Goal: Information Seeking & Learning: Learn about a topic

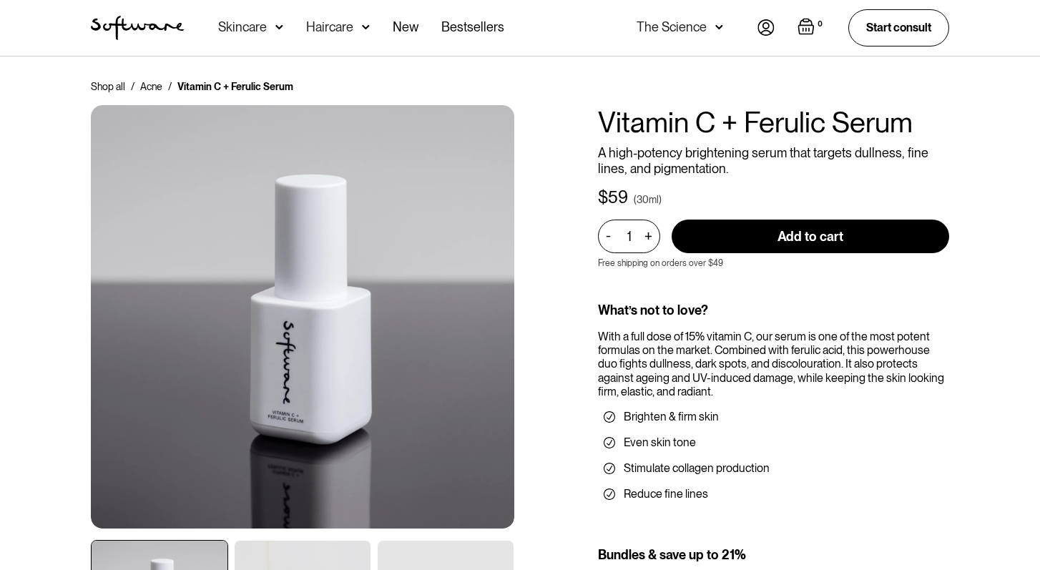
click at [275, 29] on img at bounding box center [279, 27] width 8 height 14
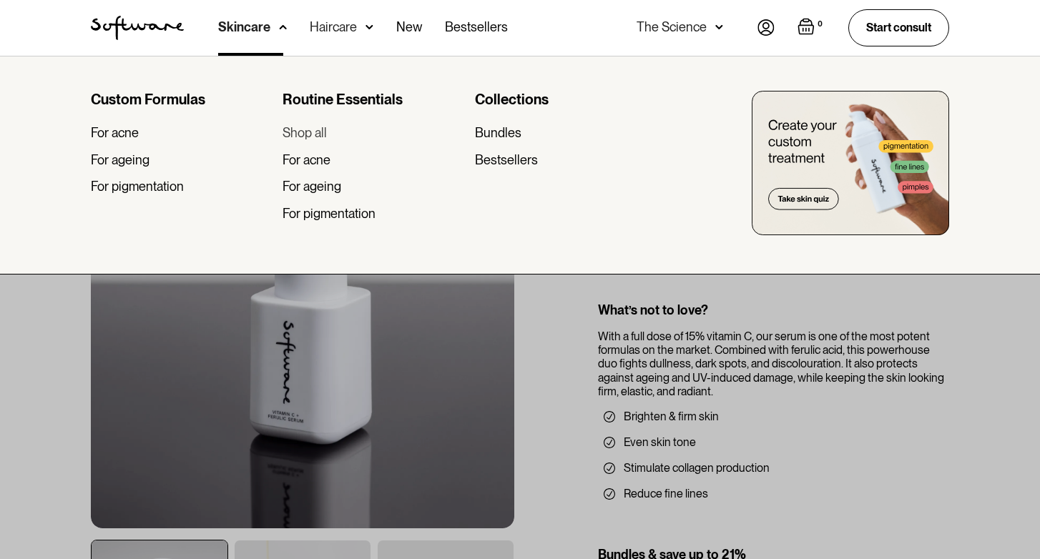
click at [306, 136] on div "Shop all" at bounding box center [305, 133] width 44 height 16
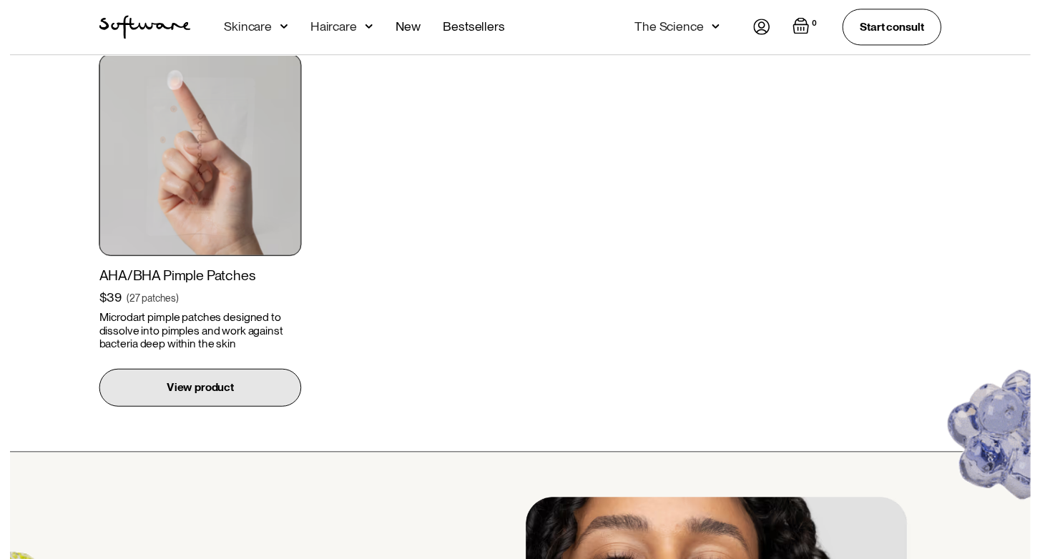
scroll to position [1888, 0]
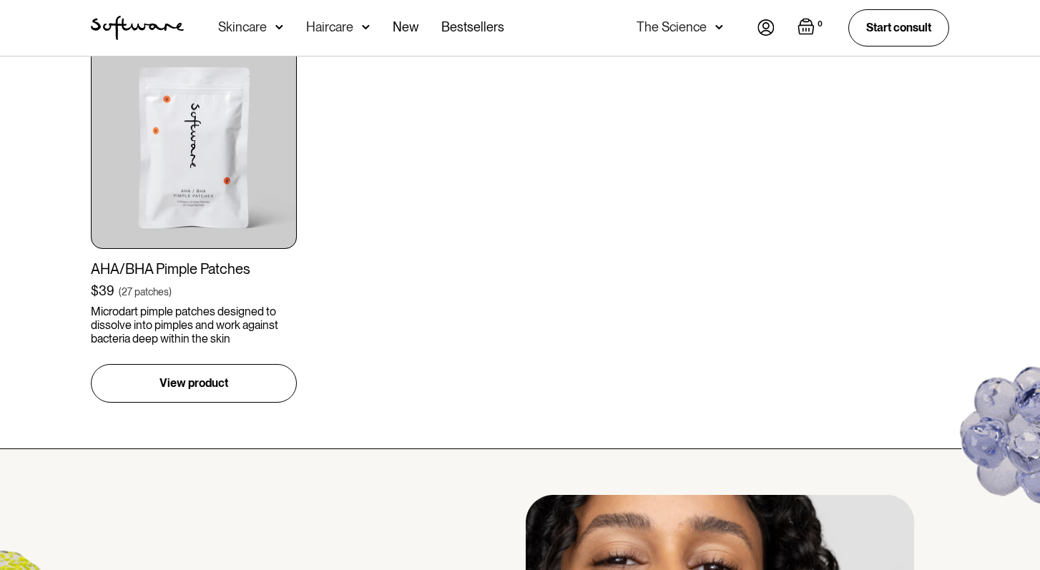
click at [280, 20] on img at bounding box center [279, 27] width 8 height 14
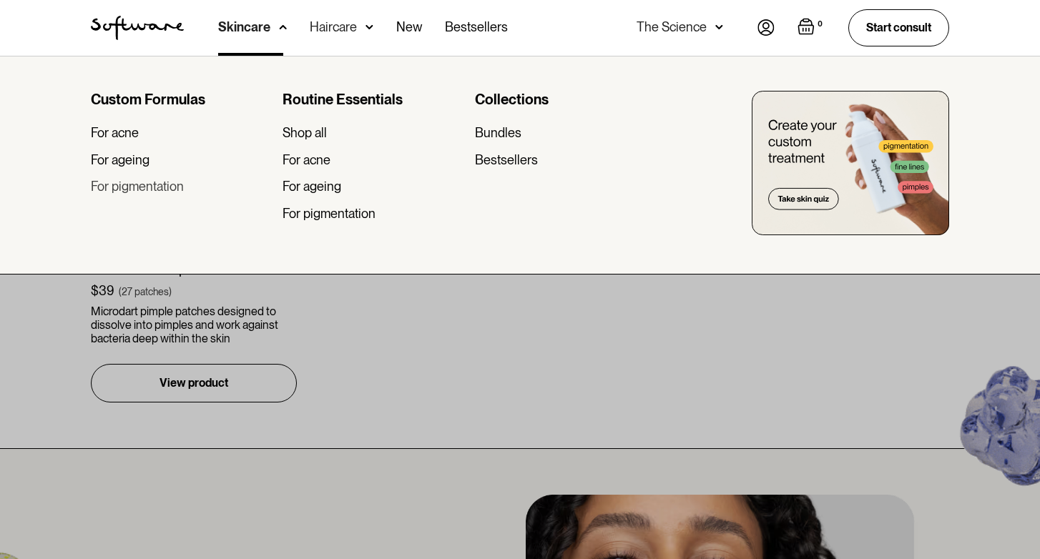
click at [170, 185] on div "For pigmentation" at bounding box center [137, 187] width 93 height 16
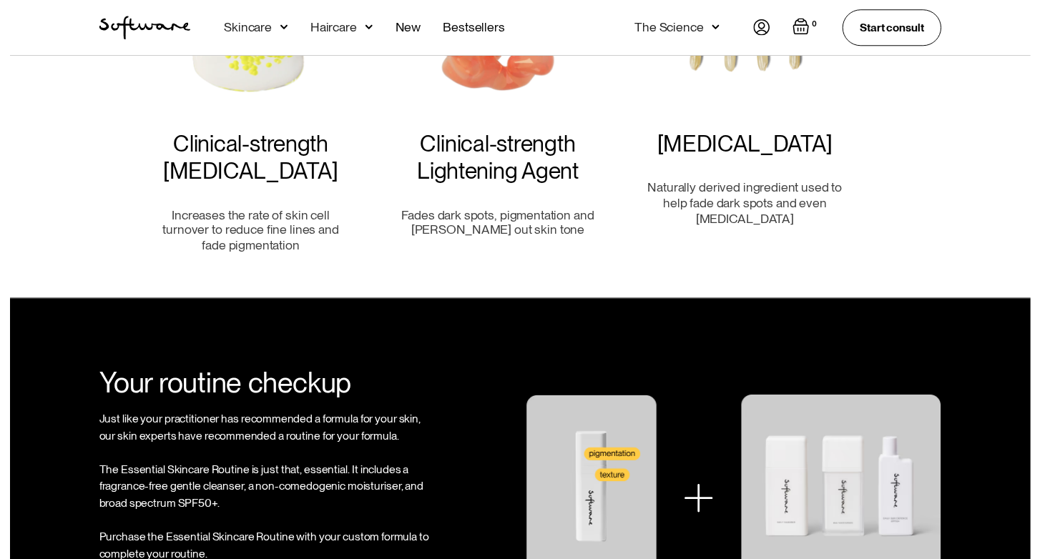
scroll to position [1484, 0]
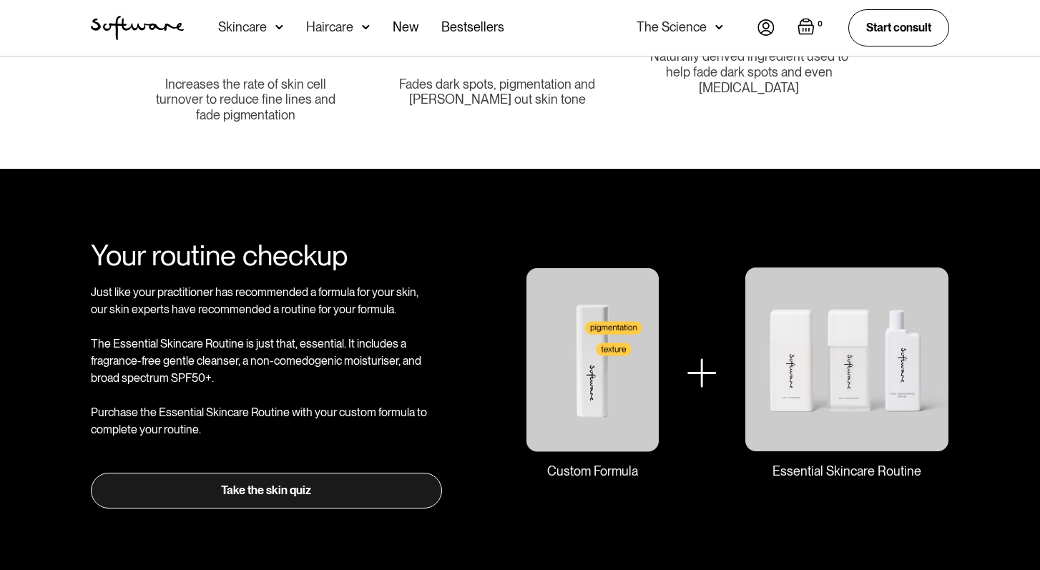
click at [280, 21] on img at bounding box center [279, 27] width 8 height 14
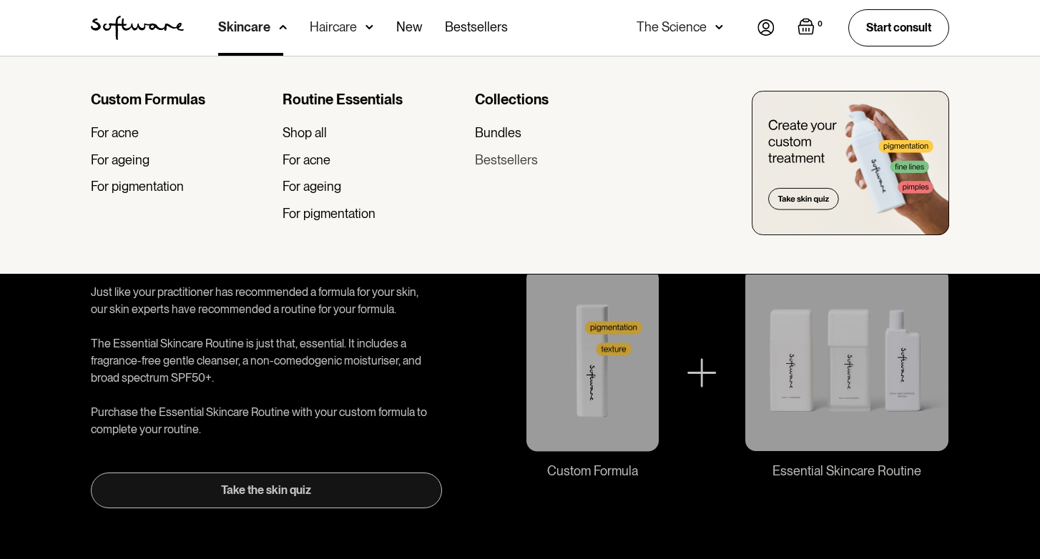
click at [509, 160] on div "Bestsellers" at bounding box center [506, 160] width 63 height 16
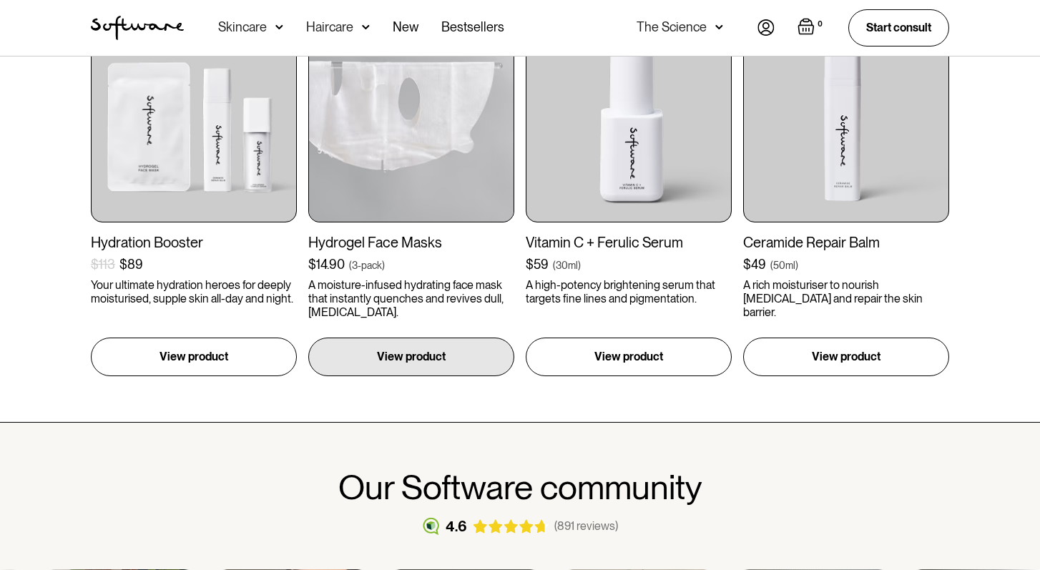
scroll to position [740, 0]
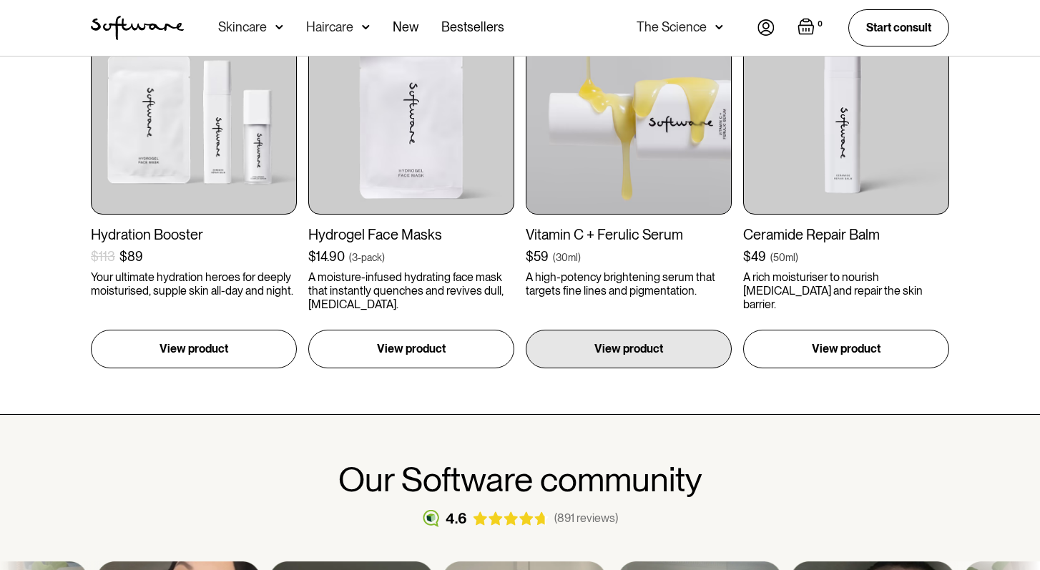
click at [654, 185] on img at bounding box center [629, 112] width 206 height 206
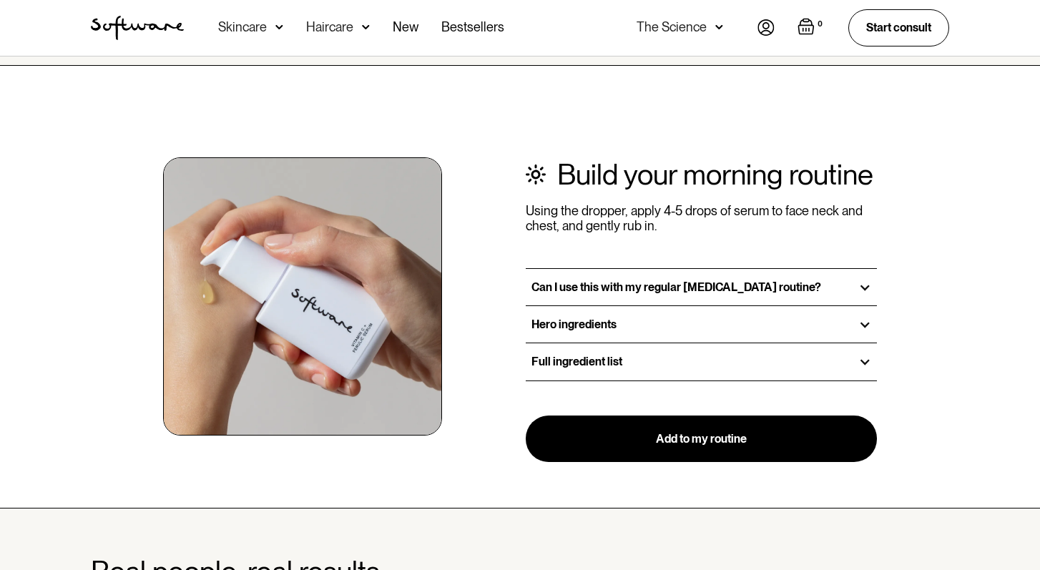
scroll to position [1667, 0]
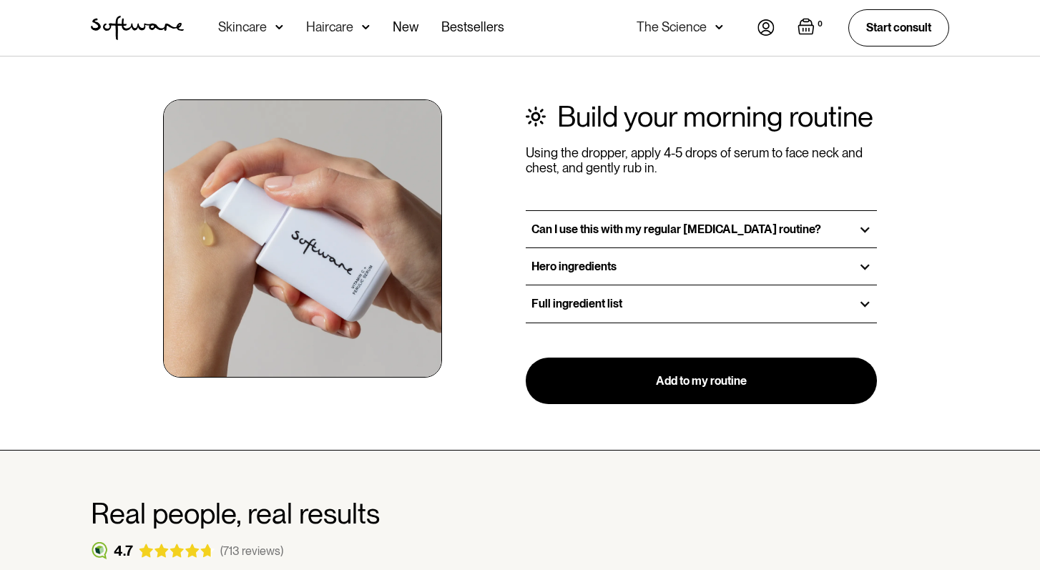
click at [590, 274] on div "Hero ingredients" at bounding box center [701, 266] width 351 height 36
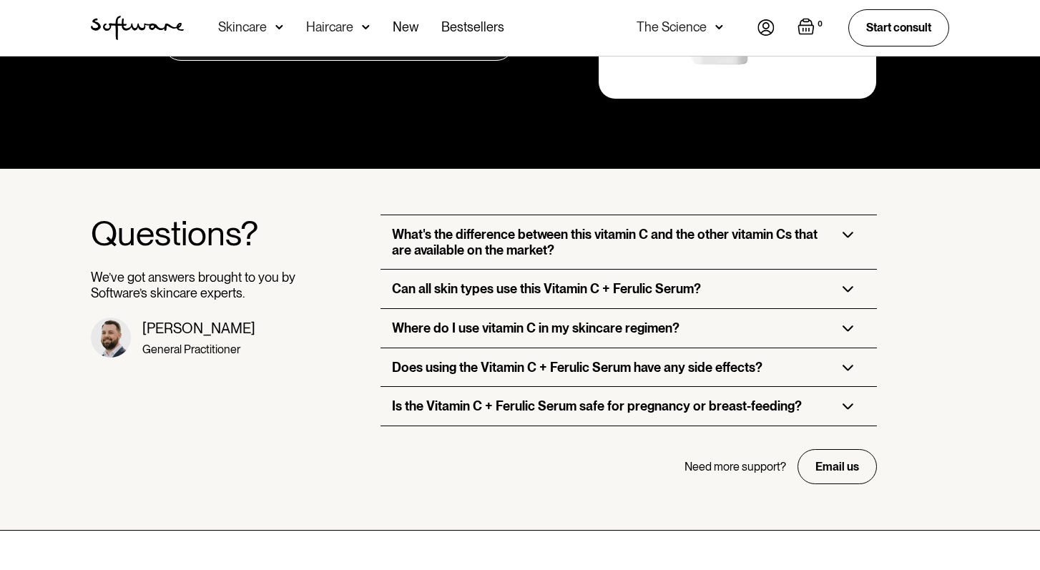
scroll to position [3169, 0]
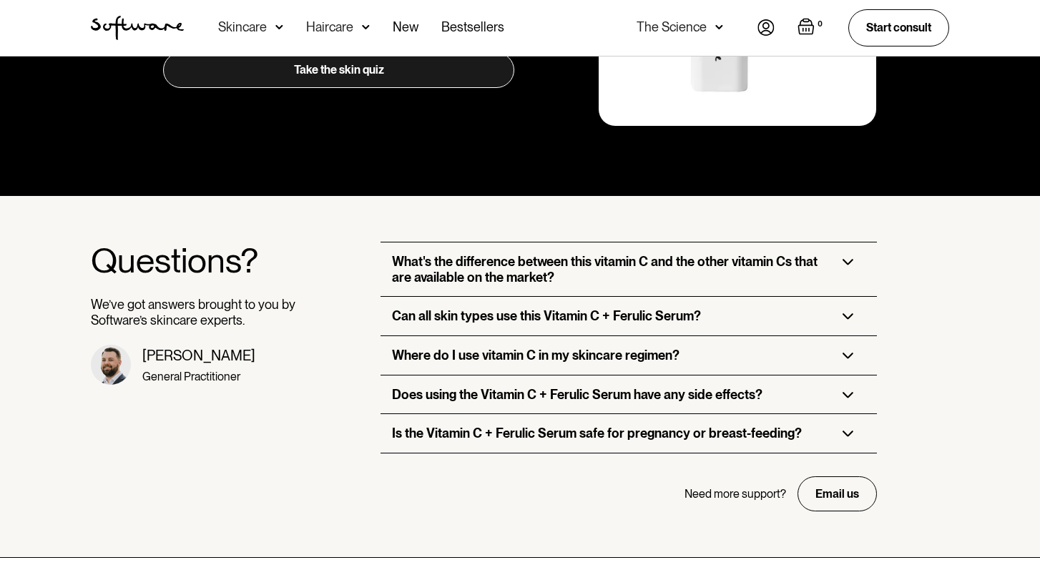
click at [608, 248] on div "What's the difference between this vitamin C and the other vitamin Cs that are …" at bounding box center [629, 269] width 496 height 54
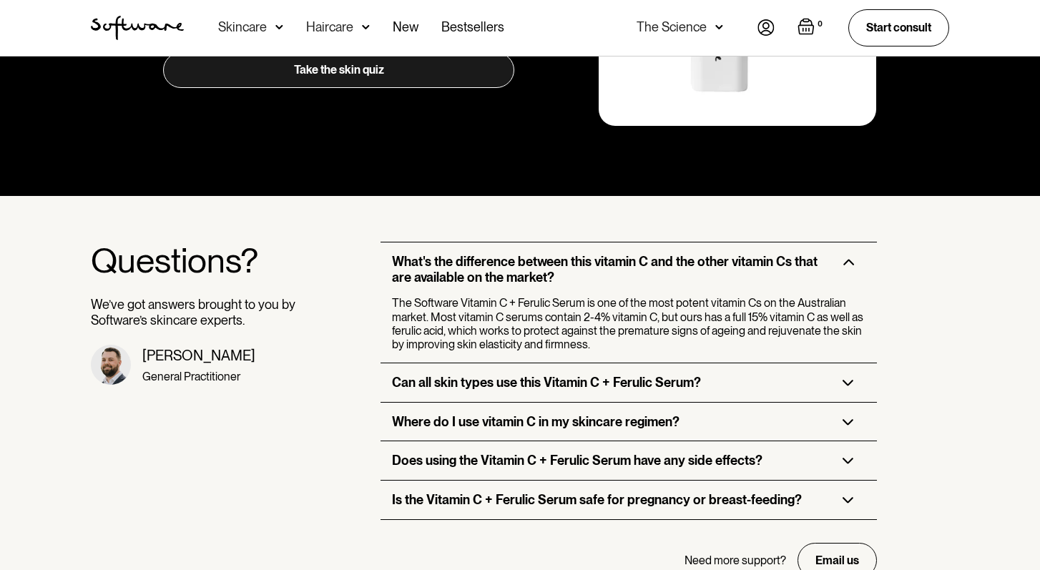
scroll to position [3272, 0]
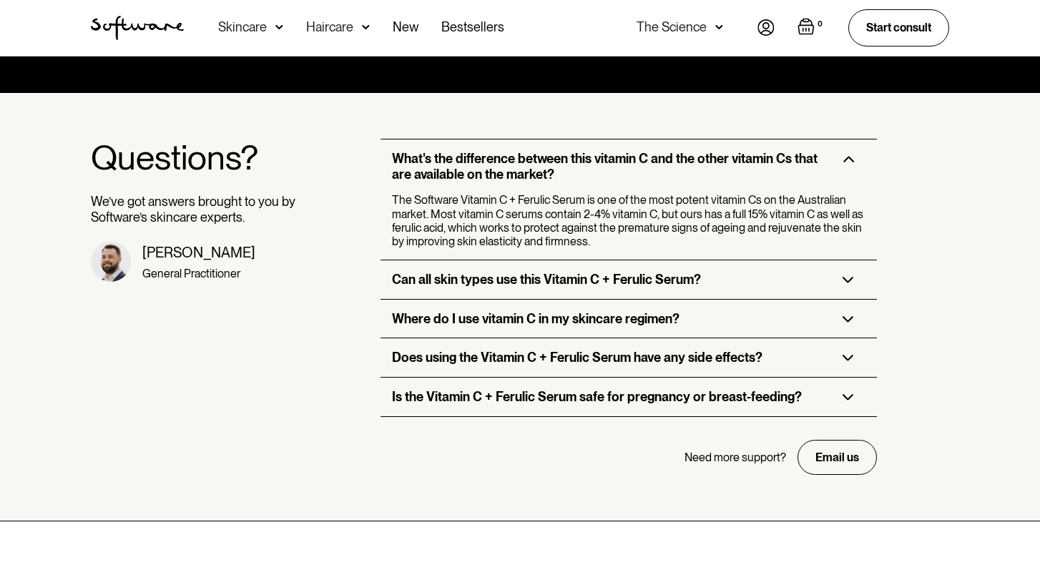
click at [608, 248] on p "The Software Vitamin C + Ferulic Serum is one of the most potent vitamin Cs on …" at bounding box center [628, 220] width 473 height 55
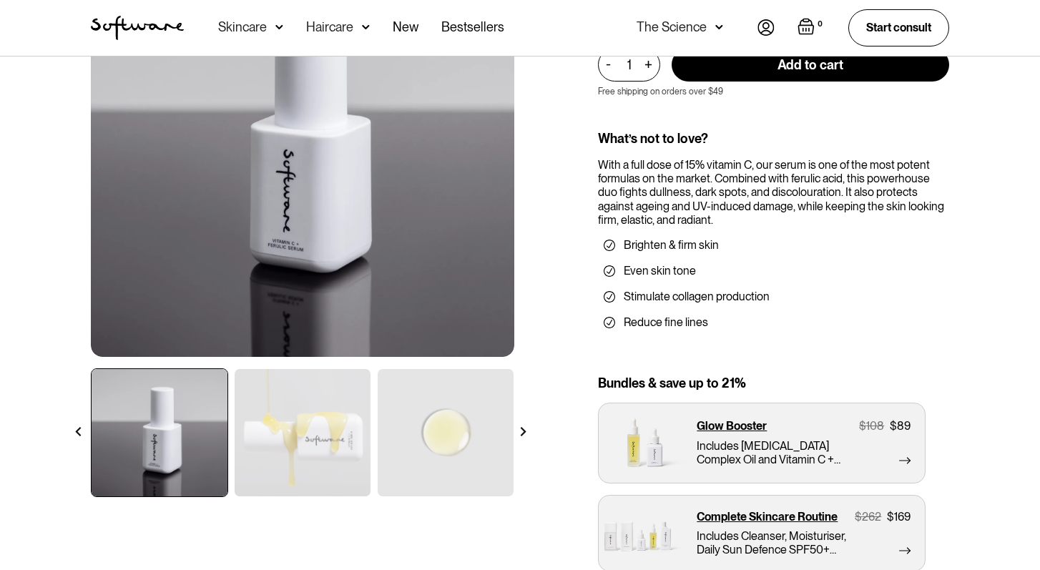
scroll to position [0, 0]
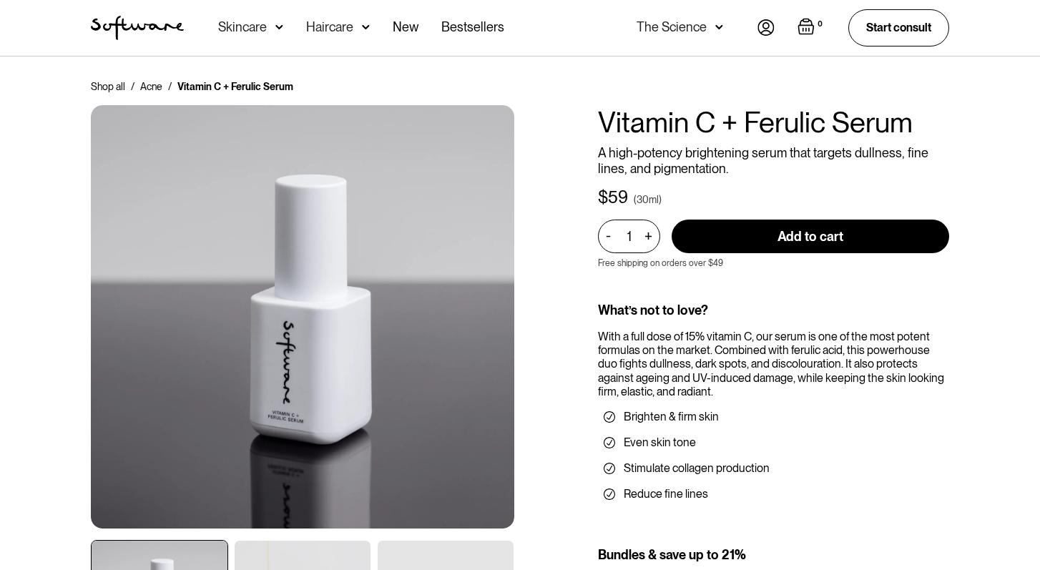
drag, startPoint x: 598, startPoint y: 127, endPoint x: 868, endPoint y: 104, distance: 270.6
click at [866, 104] on div "Shop all / Acne / Vitamin C + Ferulic Serum Vitamin C + Ferulic Serum A high-po…" at bounding box center [520, 416] width 893 height 675
drag, startPoint x: 904, startPoint y: 112, endPoint x: 847, endPoint y: 117, distance: 57.4
click at [847, 117] on h1 "Vitamin C + Ferulic Serum" at bounding box center [773, 122] width 351 height 34
click at [675, 117] on h1 "Vitamin C + Ferulic Serum" at bounding box center [773, 122] width 351 height 34
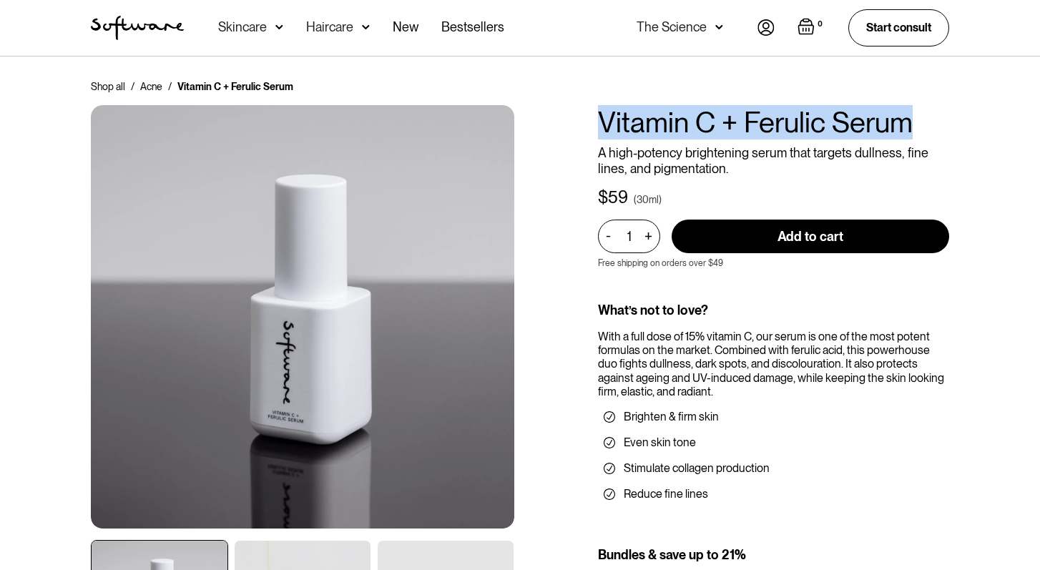
drag, startPoint x: 603, startPoint y: 132, endPoint x: 903, endPoint y: 124, distance: 299.8
click at [903, 124] on h1 "Vitamin C + Ferulic Serum" at bounding box center [773, 122] width 351 height 34
copy h1 "Vitamin C + Ferulic Serum"
